Goal: Task Accomplishment & Management: Manage account settings

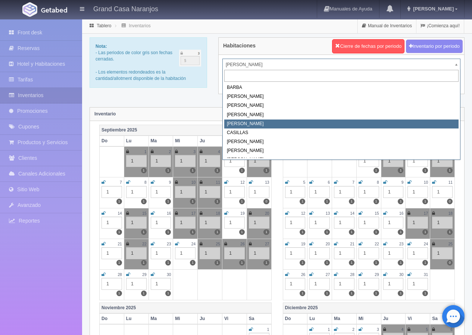
select select "2064"
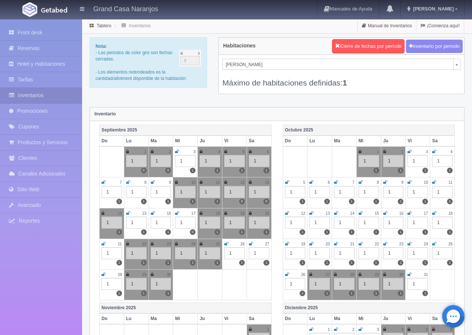
click at [411, 151] on icon at bounding box center [410, 151] width 4 height 4
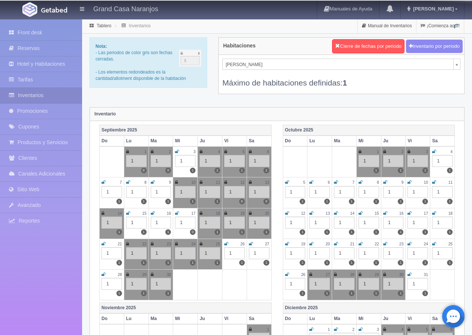
click at [434, 152] on icon at bounding box center [434, 151] width 4 height 4
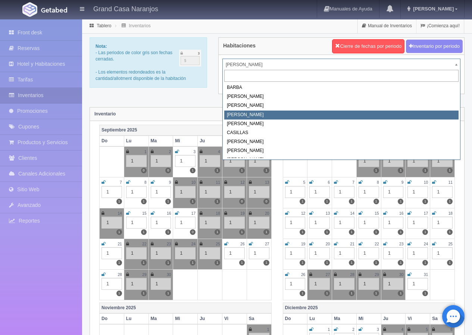
select select "2063"
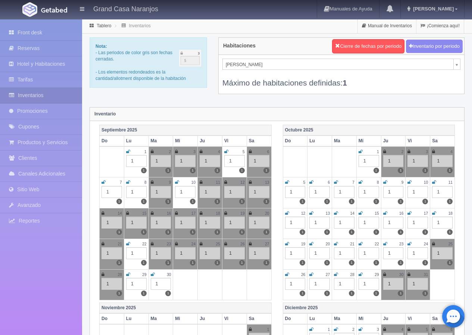
scroll to position [75, 0]
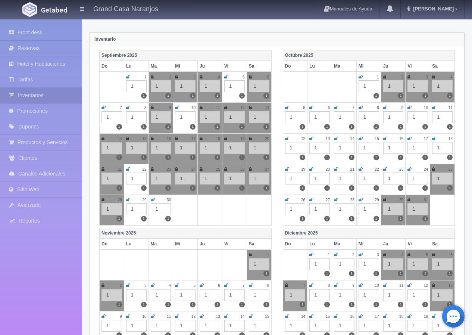
click at [287, 106] on icon at bounding box center [287, 107] width 4 height 4
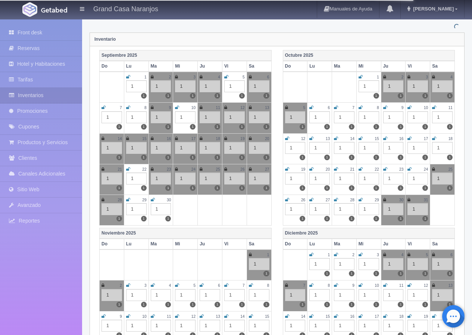
click at [310, 107] on icon at bounding box center [311, 107] width 4 height 4
